Goal: Connect with others: Connect with others

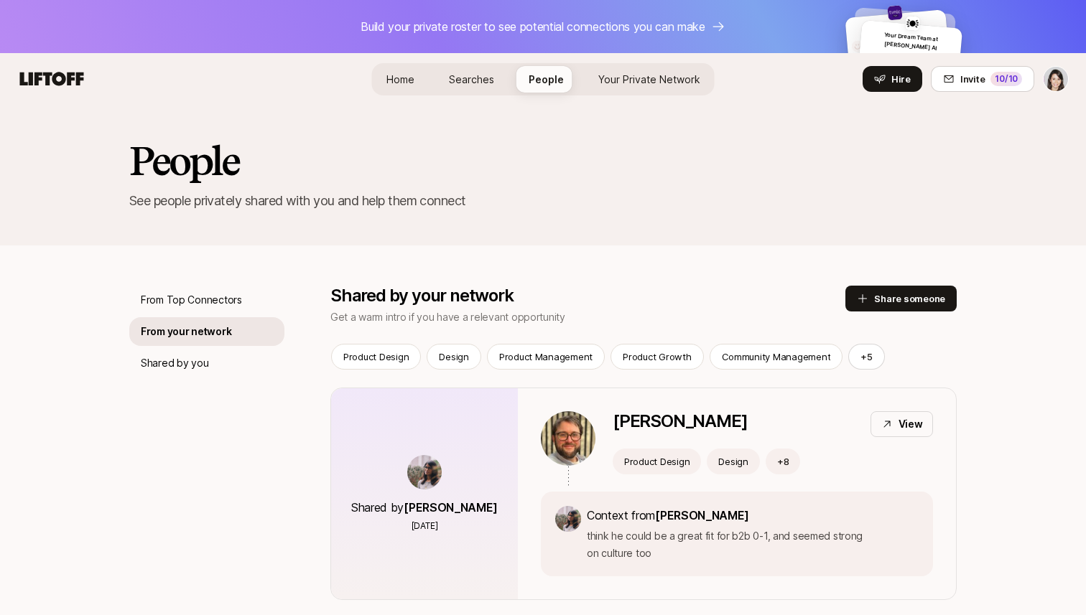
click at [1048, 80] on html "Build your private roster to see potential connections you can make Your Dream …" at bounding box center [543, 307] width 1086 height 615
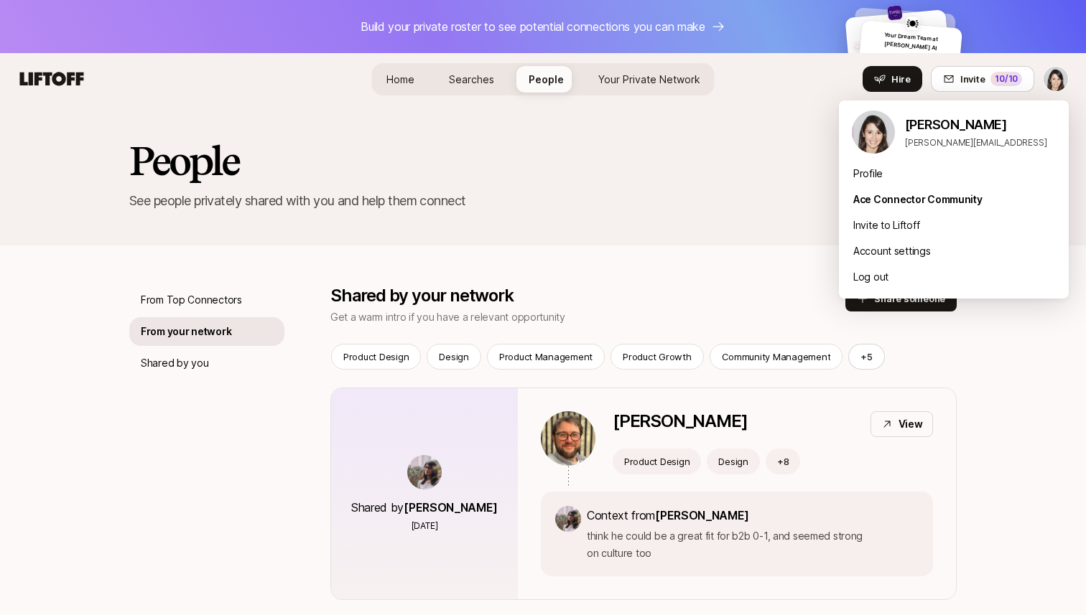
click at [411, 79] on html "Build your private roster to see potential connections you can make Your Dream …" at bounding box center [543, 307] width 1086 height 615
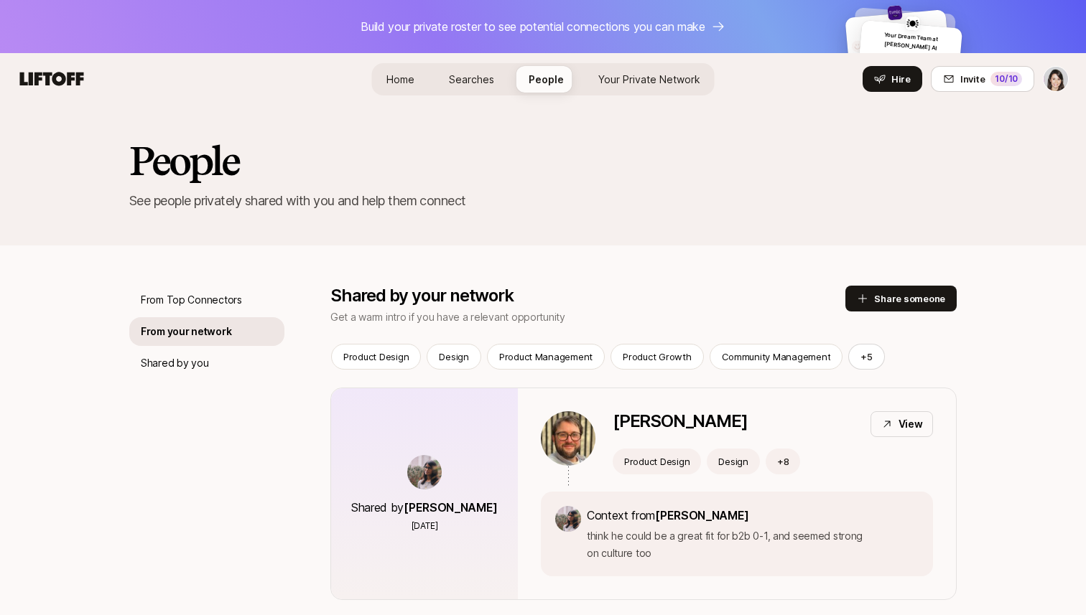
click at [401, 78] on span "Home" at bounding box center [400, 79] width 28 height 12
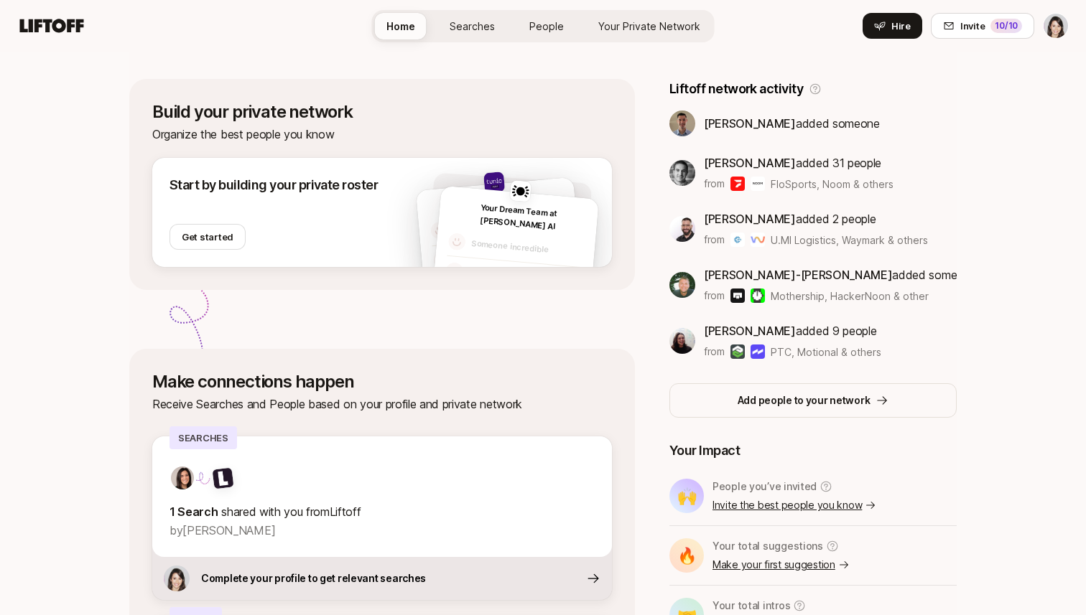
scroll to position [427, 0]
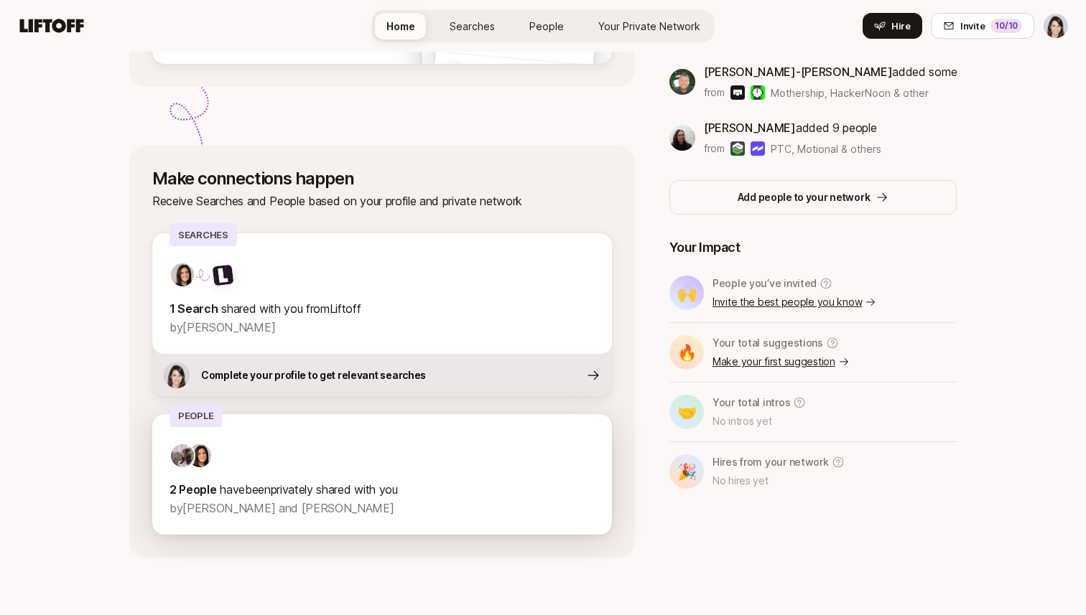
click at [297, 493] on p "2 People have been privately shared with you" at bounding box center [381, 489] width 425 height 19
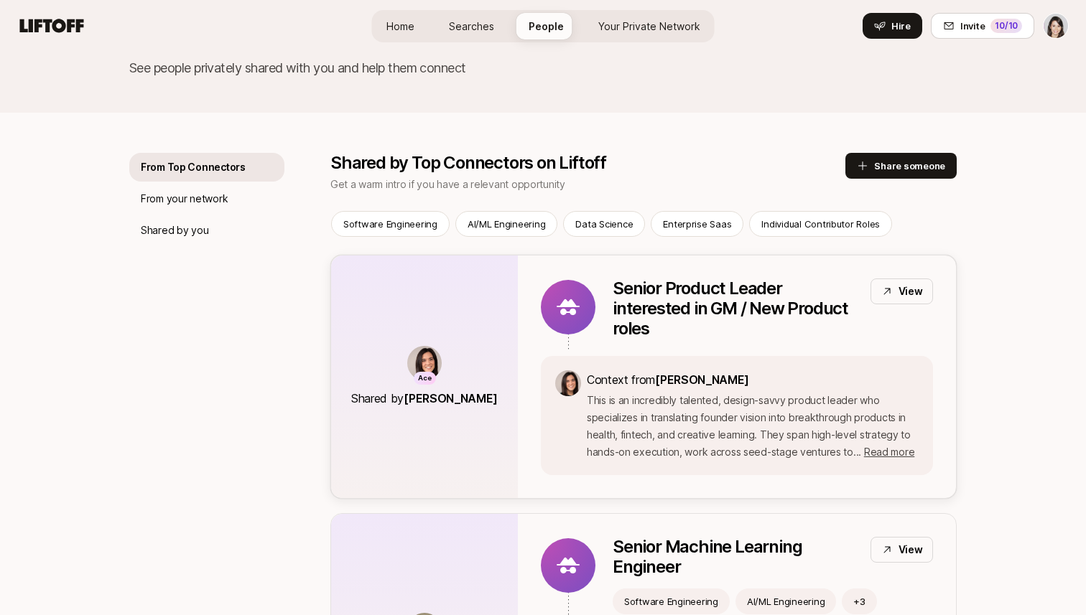
scroll to position [136, 0]
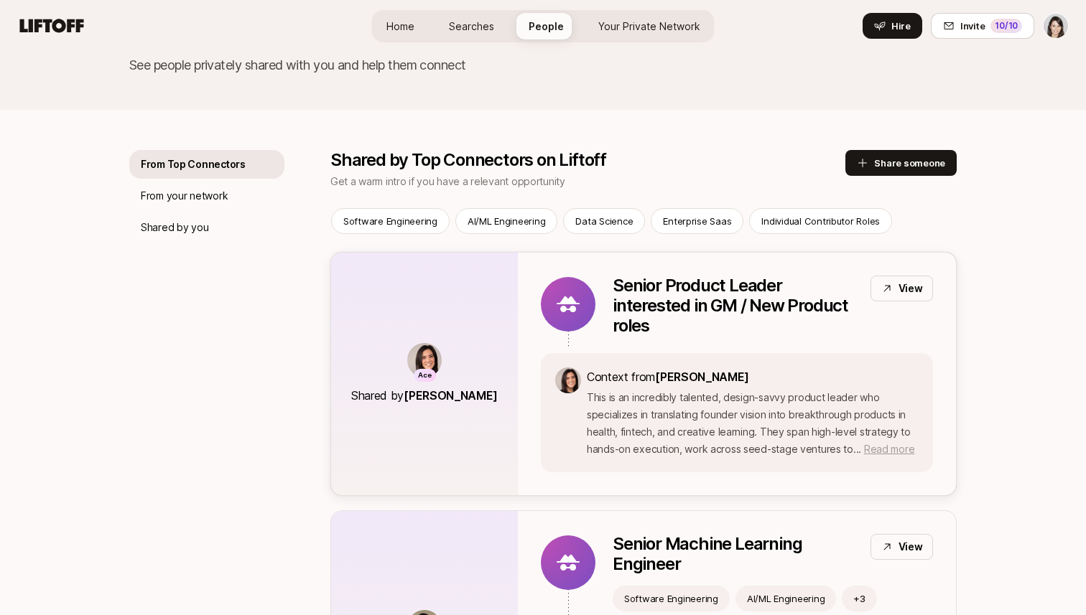
click at [879, 450] on span "Read more" at bounding box center [889, 449] width 50 height 12
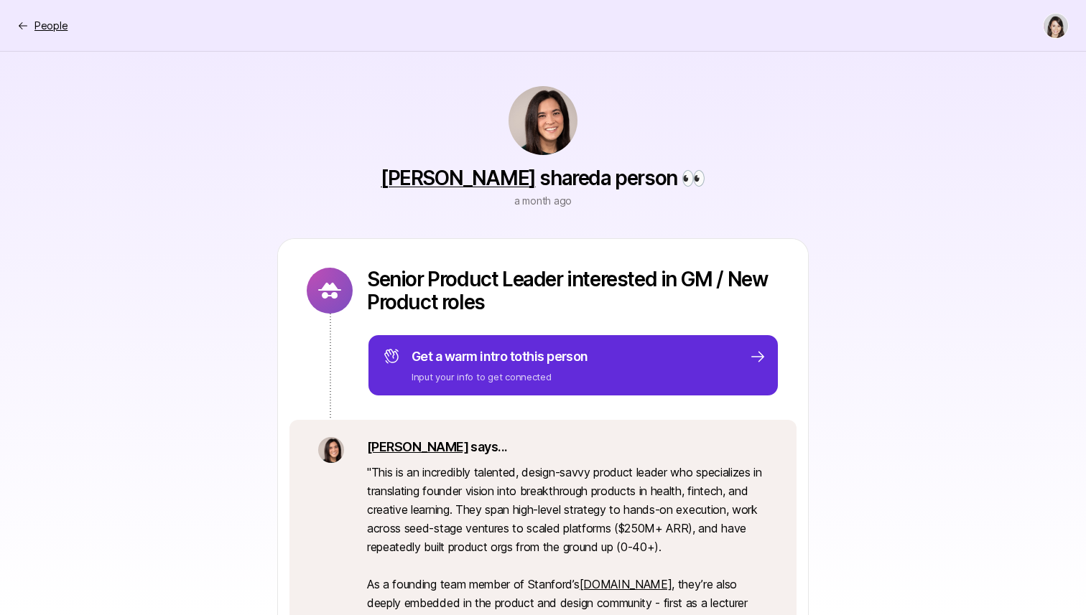
click at [21, 27] on icon at bounding box center [22, 25] width 11 height 11
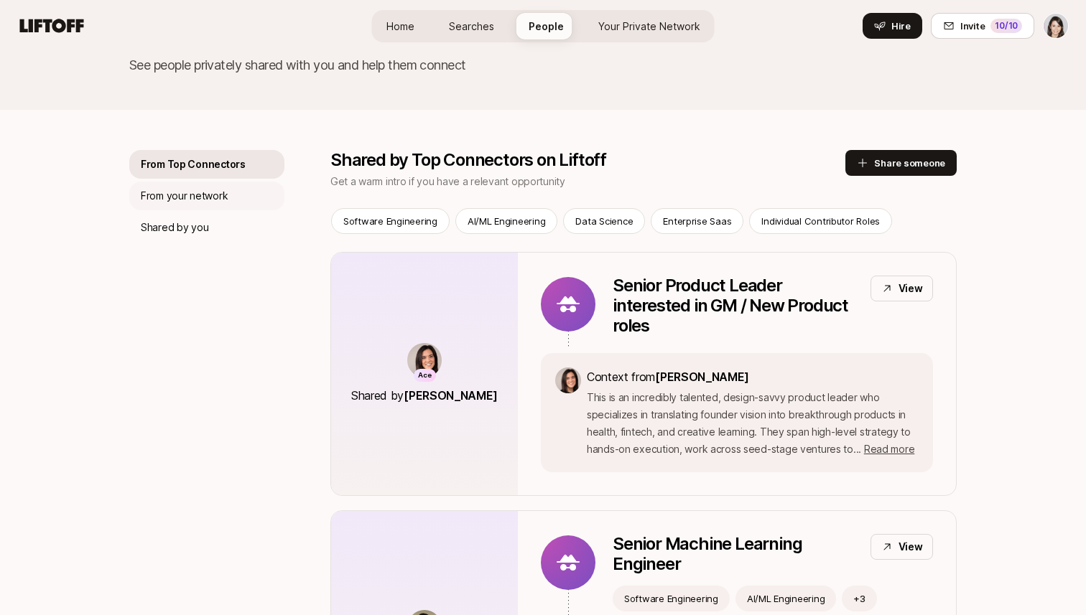
click at [202, 209] on div "From your network" at bounding box center [206, 196] width 155 height 29
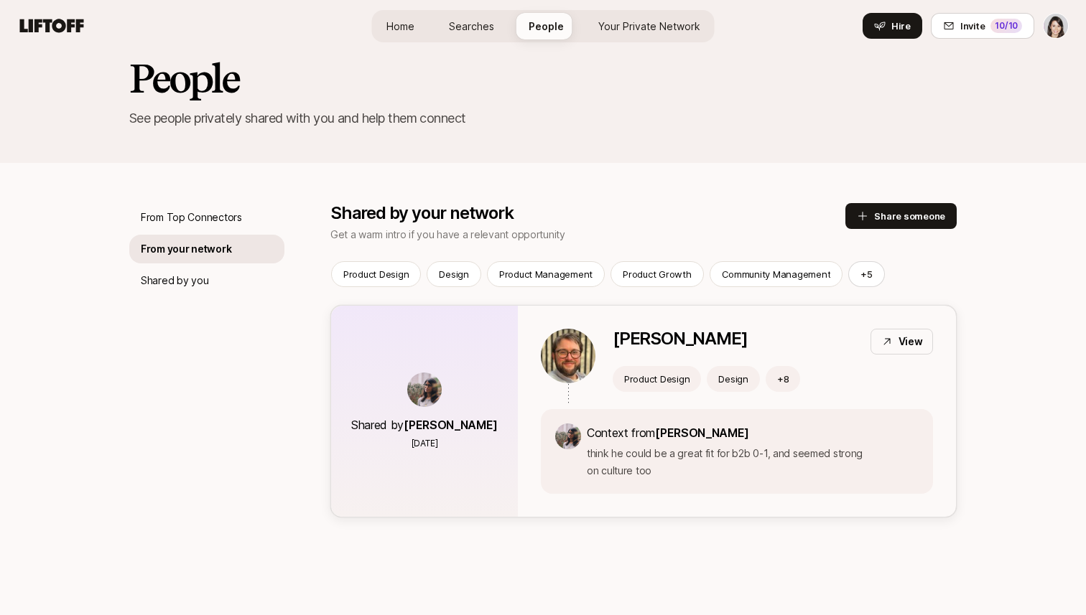
click at [890, 346] on icon at bounding box center [886, 341] width 11 height 11
